Goal: Task Accomplishment & Management: Use online tool/utility

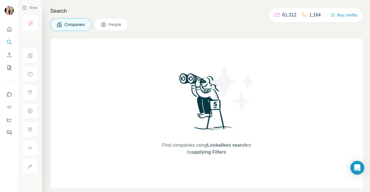
click at [109, 25] on span "People" at bounding box center [115, 25] width 13 height 6
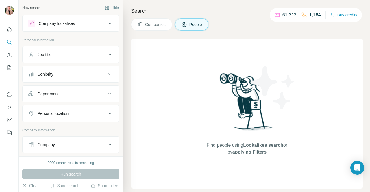
click at [199, 25] on span "People" at bounding box center [195, 25] width 13 height 6
click at [162, 25] on span "Companies" at bounding box center [155, 25] width 21 height 6
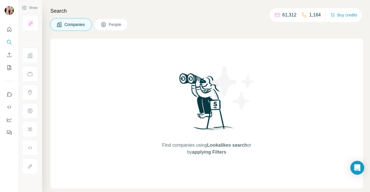
click at [66, 25] on span "Companies" at bounding box center [74, 25] width 21 height 6
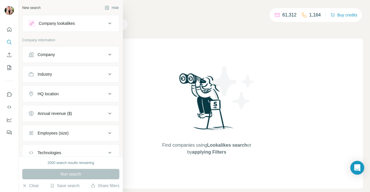
click at [106, 52] on icon at bounding box center [109, 54] width 7 height 7
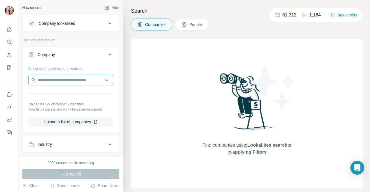
click at [51, 82] on input "text" at bounding box center [70, 80] width 85 height 10
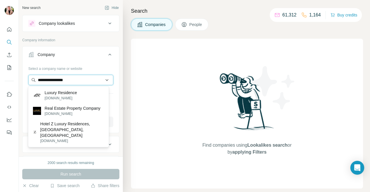
click at [51, 80] on input "**********" at bounding box center [70, 80] width 85 height 10
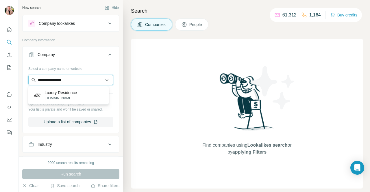
click at [71, 80] on input "**********" at bounding box center [70, 80] width 85 height 10
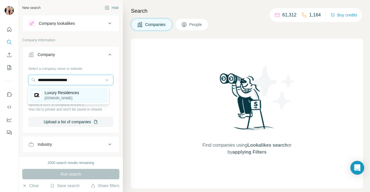
type input "**********"
click at [61, 91] on p "Luxury Residences" at bounding box center [62, 93] width 34 height 6
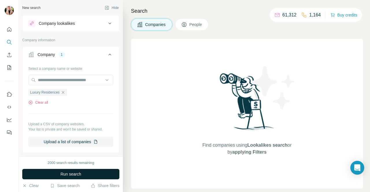
click at [64, 175] on span "Run search" at bounding box center [70, 174] width 21 height 6
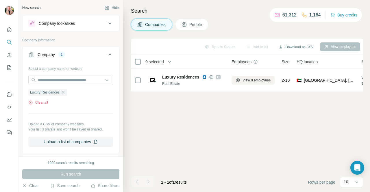
click at [233, 124] on div "Sync to Copper Add to list Download as CSV View employees 0 selected Companies …" at bounding box center [247, 116] width 232 height 154
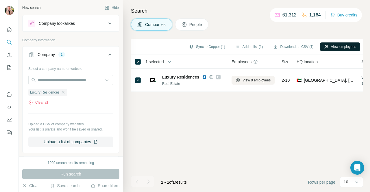
click at [345, 48] on button "View employees" at bounding box center [340, 47] width 40 height 9
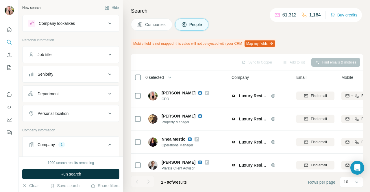
click at [326, 35] on div "Search Companies People Mobile field is not mapped, this value will not be sync…" at bounding box center [246, 96] width 247 height 192
click at [10, 29] on icon "Quick start" at bounding box center [9, 30] width 6 height 6
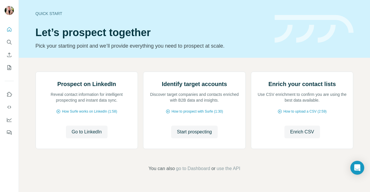
scroll to position [29, 0]
click at [9, 96] on icon "Use Surfe on LinkedIn" at bounding box center [9, 95] width 6 height 6
click at [8, 30] on icon "Quick start" at bounding box center [9, 30] width 6 height 6
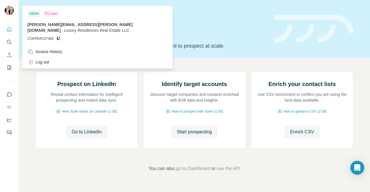
click at [7, 12] on img at bounding box center [9, 10] width 9 height 9
click at [10, 10] on img at bounding box center [9, 10] width 9 height 9
click at [9, 10] on img at bounding box center [9, 10] width 9 height 9
click at [10, 13] on img at bounding box center [9, 10] width 9 height 9
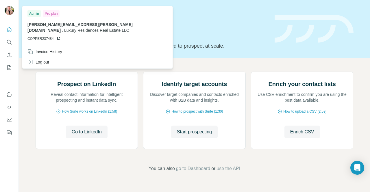
click at [9, 10] on img at bounding box center [9, 10] width 9 height 9
click at [10, 10] on img at bounding box center [9, 10] width 9 height 9
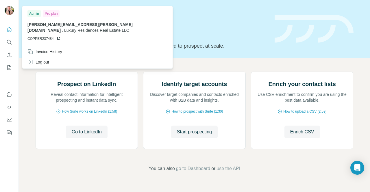
click at [328, 15] on img at bounding box center [314, 29] width 79 height 28
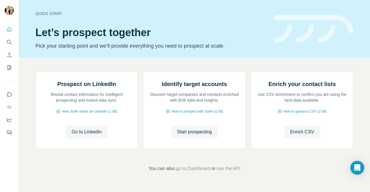
scroll to position [0, 0]
click at [45, 13] on div "Quick start" at bounding box center [152, 14] width 232 height 6
click at [10, 106] on icon "Use Surfe API" at bounding box center [9, 107] width 6 height 6
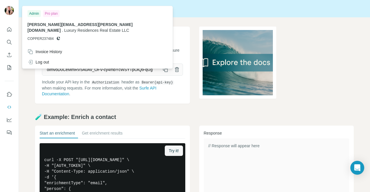
click at [11, 10] on img at bounding box center [9, 10] width 9 height 9
click at [190, 11] on div "Surfe API" at bounding box center [194, 9] width 351 height 8
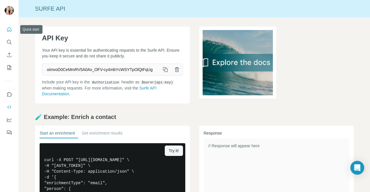
click at [7, 30] on icon "Quick start" at bounding box center [9, 30] width 6 height 6
click at [9, 29] on icon "Quick start" at bounding box center [9, 30] width 6 height 6
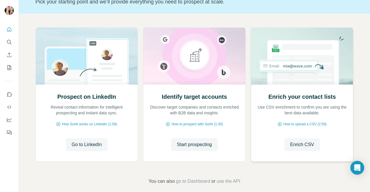
scroll to position [51, 0]
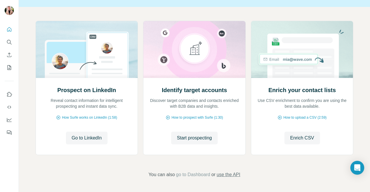
click at [230, 173] on span "use the API" at bounding box center [229, 174] width 24 height 7
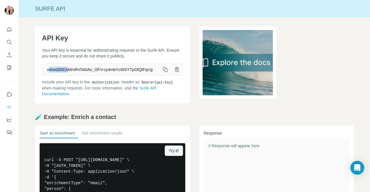
drag, startPoint x: 49, startPoint y: 68, endPoint x: 68, endPoint y: 73, distance: 19.6
click at [68, 73] on span "oimvoD0CeMmRV5A0Av_OFV-cy4mbYcWSYTpOlQtFqUg" at bounding box center [100, 69] width 117 height 10
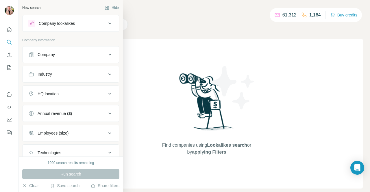
click at [107, 95] on icon at bounding box center [109, 94] width 7 height 7
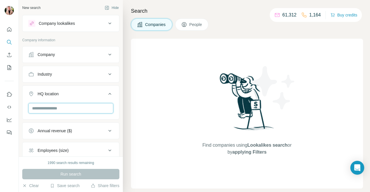
click at [67, 107] on input "text" at bounding box center [70, 108] width 85 height 10
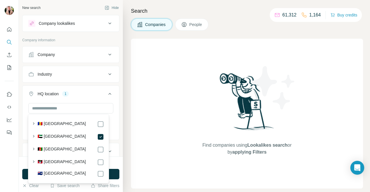
click at [133, 97] on div "Find companies using Lookalikes search or by applying Filters" at bounding box center [247, 114] width 232 height 150
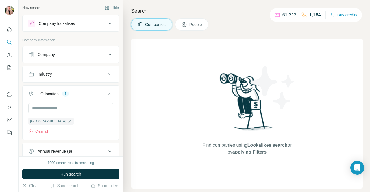
click at [106, 23] on icon at bounding box center [109, 23] width 7 height 7
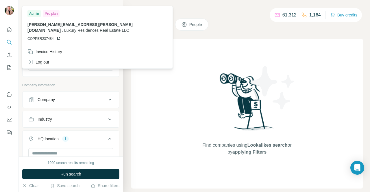
click at [10, 7] on img at bounding box center [9, 10] width 9 height 9
click at [11, 8] on img at bounding box center [9, 10] width 9 height 9
click at [165, 79] on div "Find companies using Lookalikes search or by applying Filters" at bounding box center [247, 114] width 232 height 150
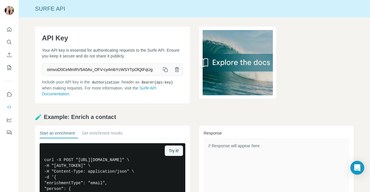
click at [25, 80] on div "API Key Your API key is essential for authenticating requests to the Surfe API.…" at bounding box center [194, 159] width 351 height 285
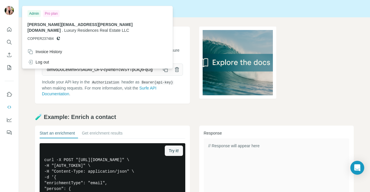
click at [58, 38] on icon at bounding box center [58, 38] width 3 height 3
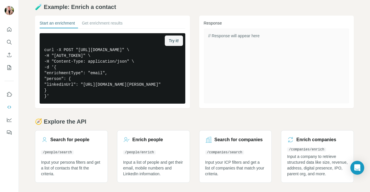
scroll to position [132, 0]
click at [10, 106] on icon "Use Surfe API" at bounding box center [9, 107] width 6 height 6
click at [12, 29] on icon "Quick start" at bounding box center [9, 30] width 6 height 6
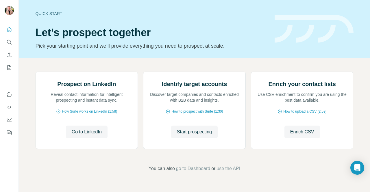
scroll to position [51, 0]
click at [192, 172] on span "go to Dashboard" at bounding box center [193, 168] width 34 height 7
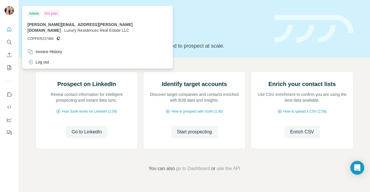
click at [7, 12] on img at bounding box center [9, 10] width 9 height 9
click at [31, 13] on div "Admin" at bounding box center [33, 13] width 13 height 7
